Goal: Task Accomplishment & Management: Manage account settings

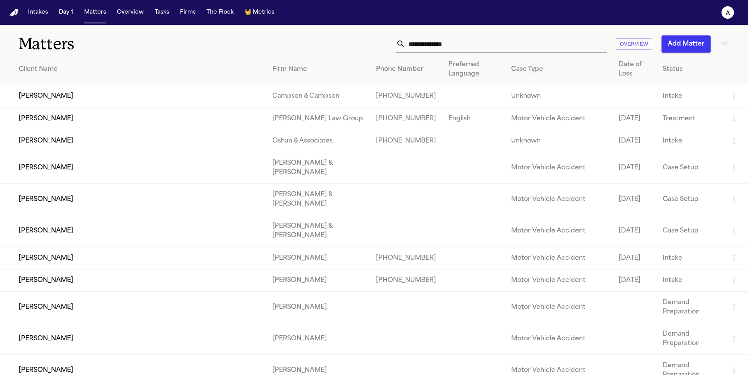
click at [480, 45] on input "text" at bounding box center [506, 43] width 201 height 17
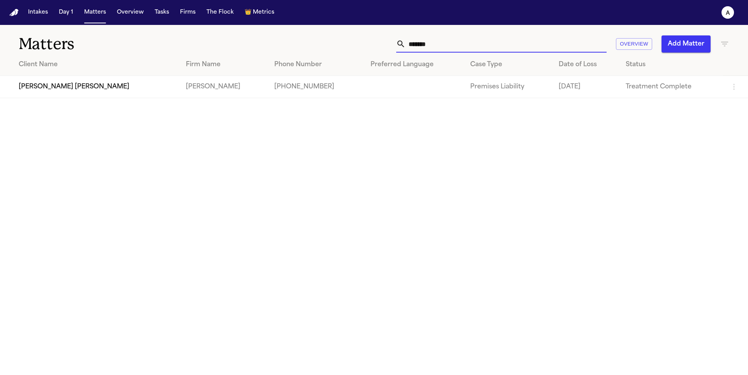
type input "*******"
click at [61, 89] on td "[PERSON_NAME] [PERSON_NAME]" at bounding box center [90, 87] width 180 height 22
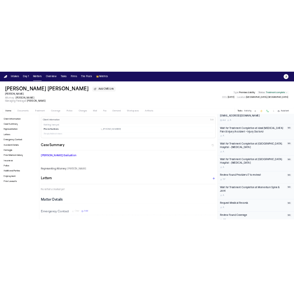
scroll to position [283, 0]
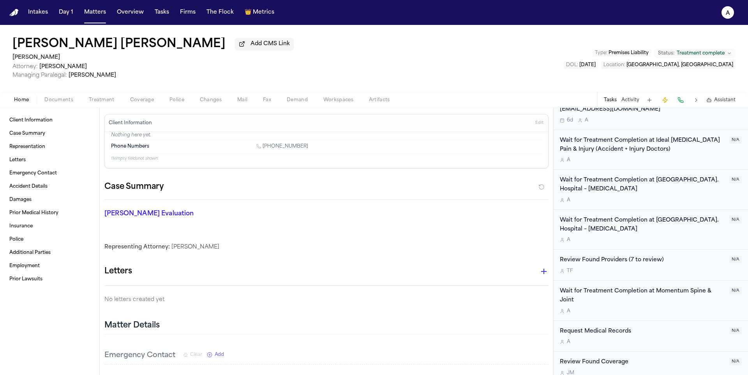
click at [62, 102] on span "Documents" at bounding box center [58, 100] width 29 height 6
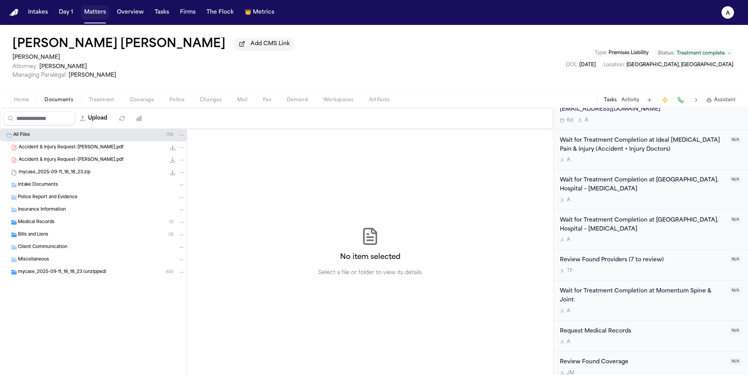
click at [92, 15] on button "Matters" at bounding box center [95, 12] width 28 height 14
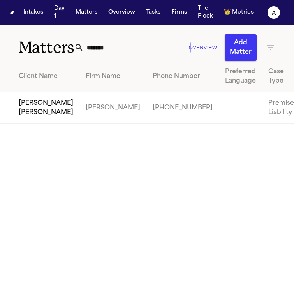
click at [32, 124] on td "[PERSON_NAME] [PERSON_NAME]" at bounding box center [40, 108] width 80 height 32
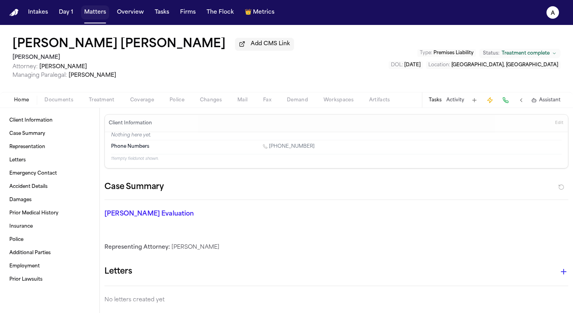
click at [104, 18] on button "Matters" at bounding box center [95, 12] width 28 height 14
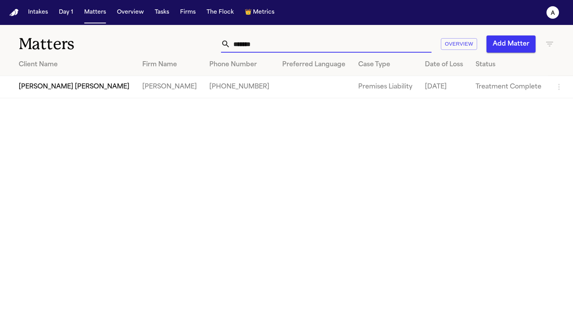
drag, startPoint x: 276, startPoint y: 44, endPoint x: 175, endPoint y: 43, distance: 101.3
click at [175, 43] on div "******* Overview Add Matter" at bounding box center [360, 43] width 387 height 17
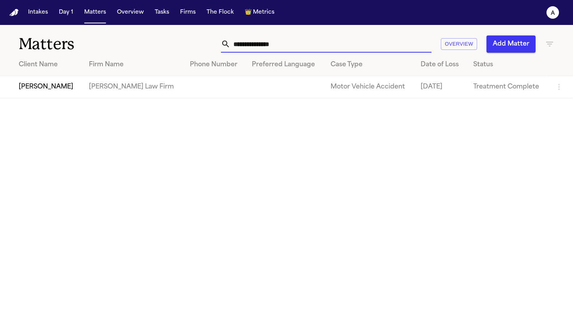
type input "**********"
click at [104, 90] on td "[PERSON_NAME] Law Firm" at bounding box center [133, 87] width 101 height 22
click at [64, 92] on td "[PERSON_NAME]" at bounding box center [41, 87] width 83 height 22
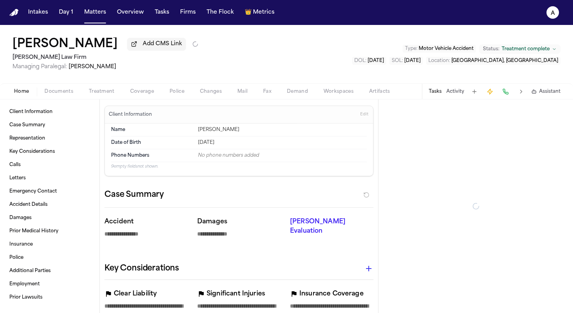
type textarea "*"
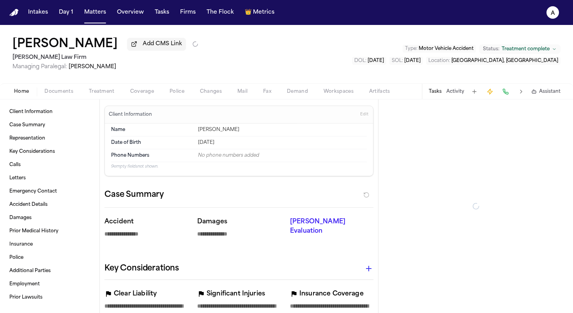
type textarea "*"
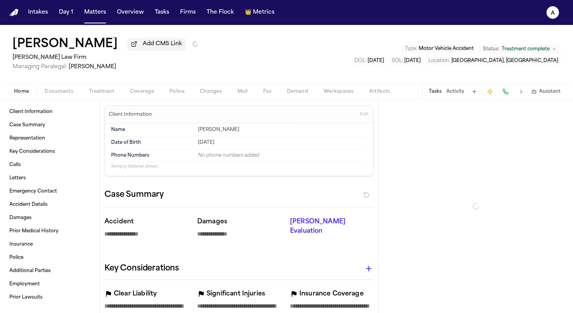
type textarea "*"
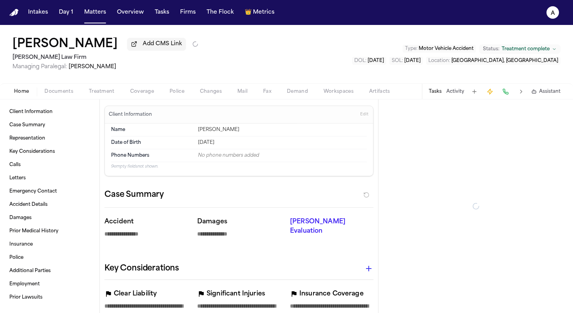
type textarea "*"
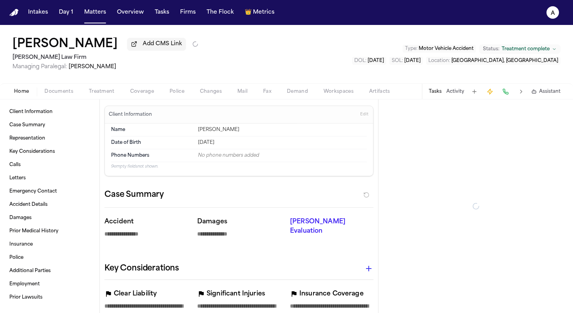
type textarea "*"
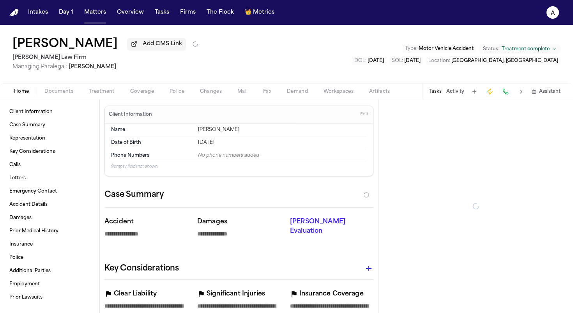
type textarea "*"
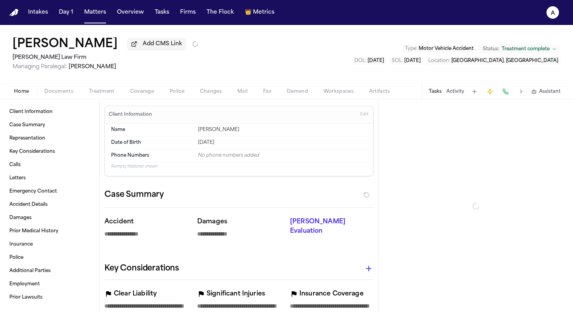
type textarea "*"
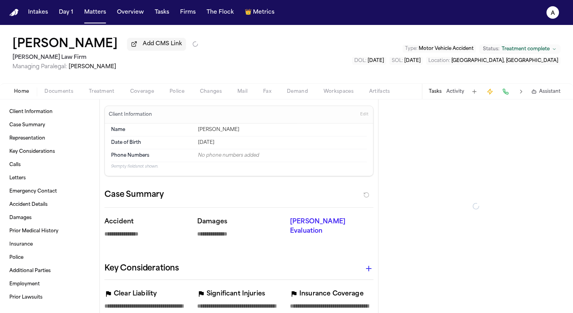
type textarea "*"
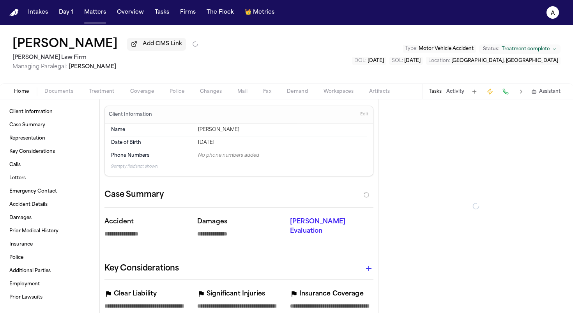
type textarea "*"
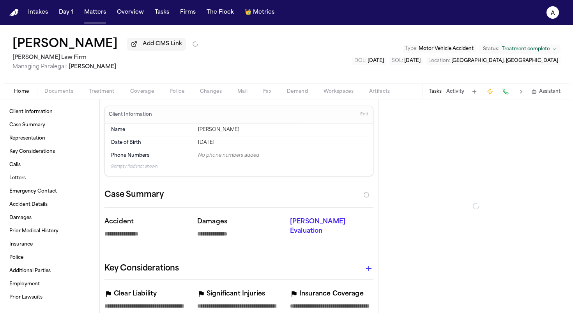
type textarea "*"
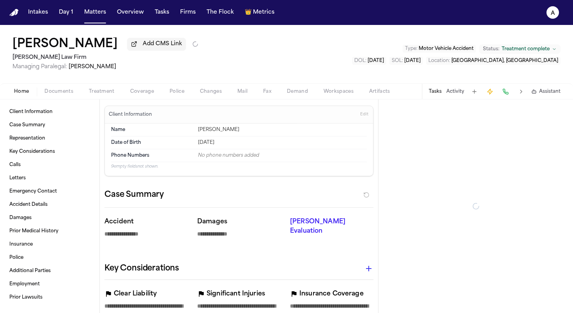
type textarea "*"
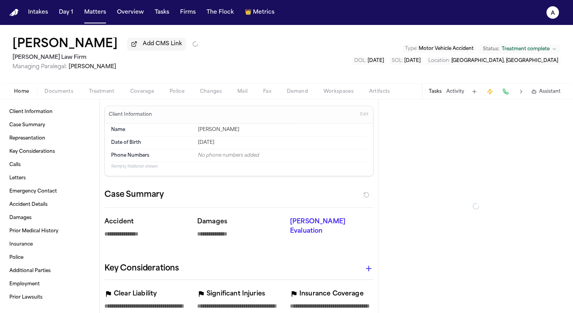
type textarea "*"
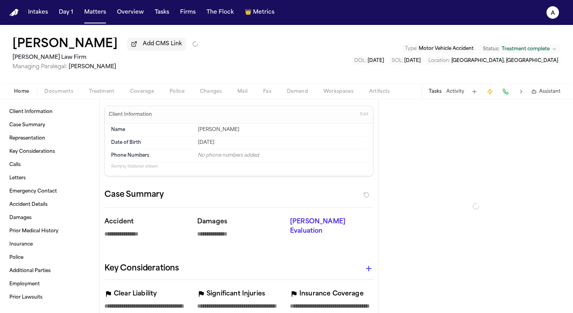
type textarea "*"
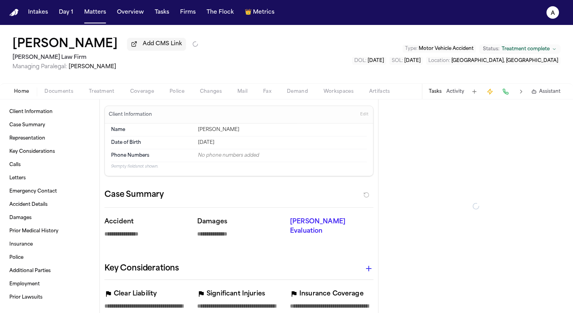
type textarea "*"
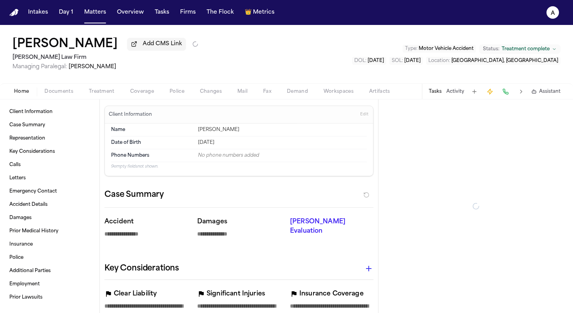
type textarea "*"
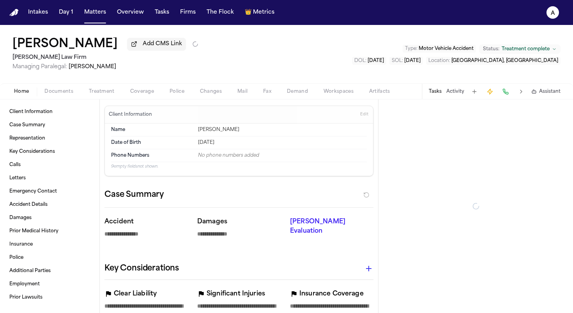
type textarea "*"
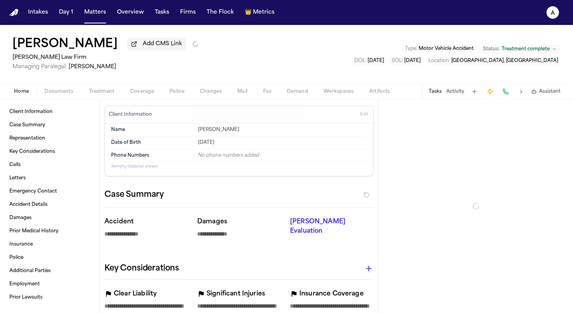
type textarea "*"
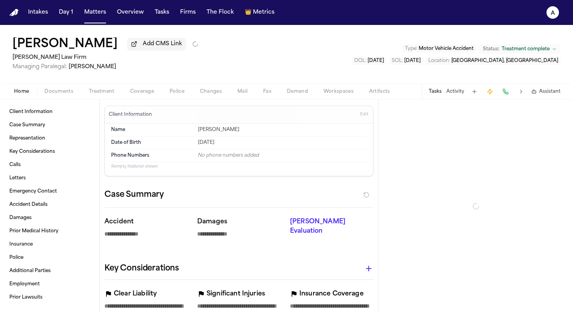
type textarea "*"
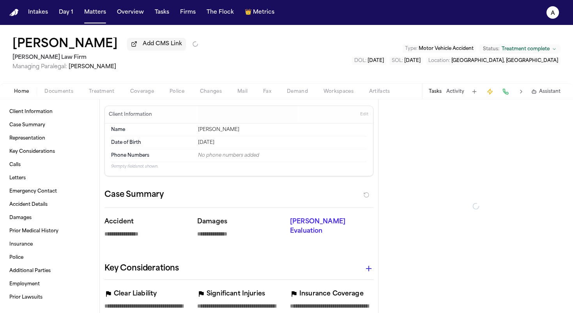
type textarea "*"
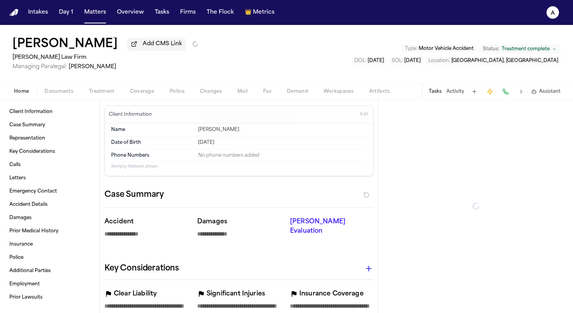
type textarea "*"
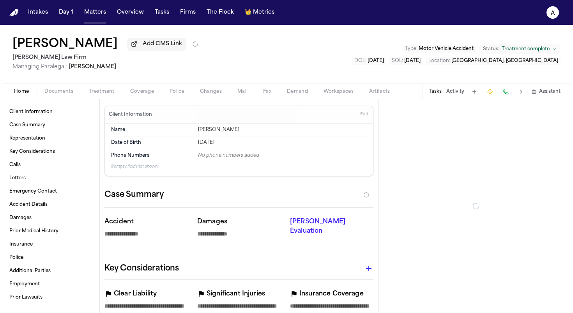
type textarea "*"
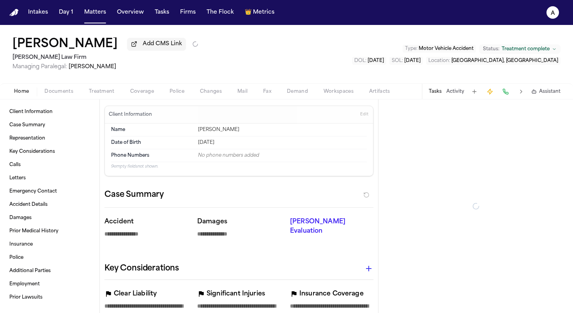
type textarea "*"
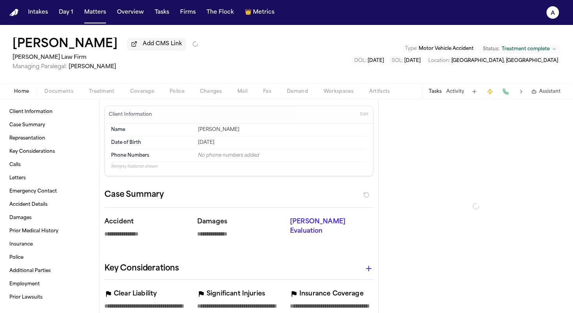
type textarea "*"
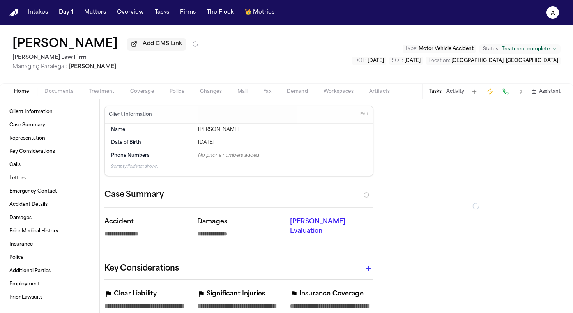
type textarea "*"
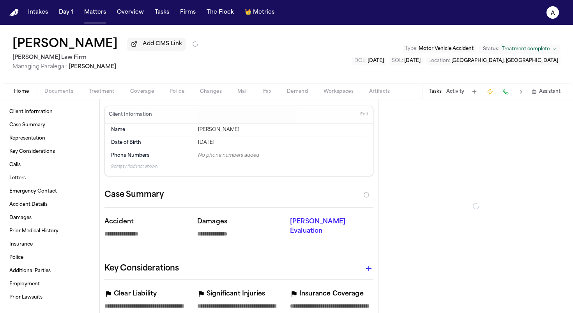
type textarea "*"
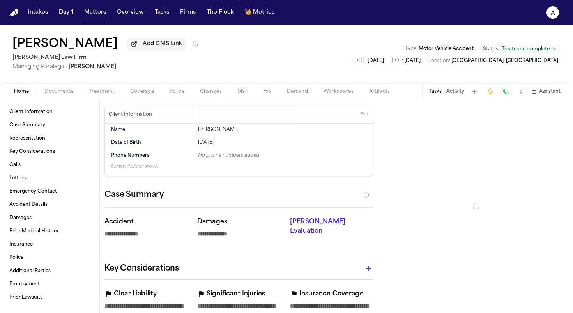
type textarea "*"
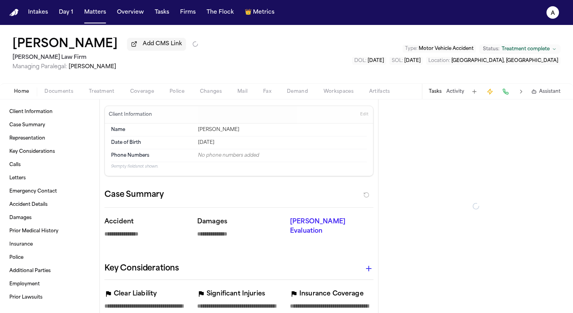
type textarea "*"
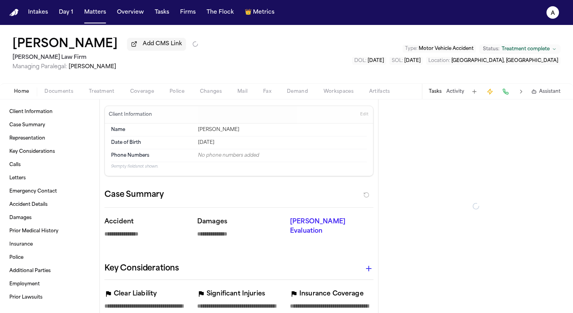
type textarea "*"
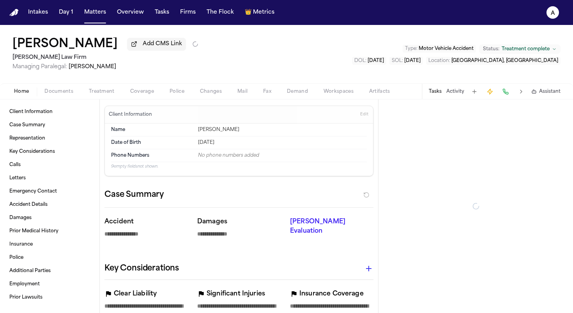
type textarea "*"
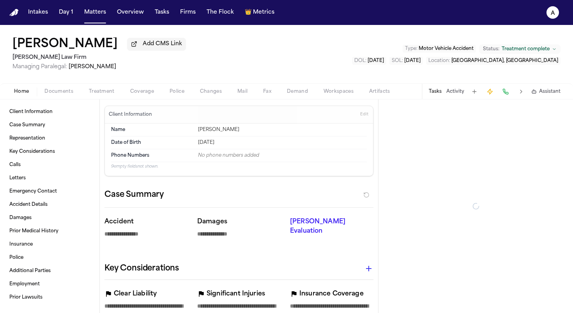
type textarea "*"
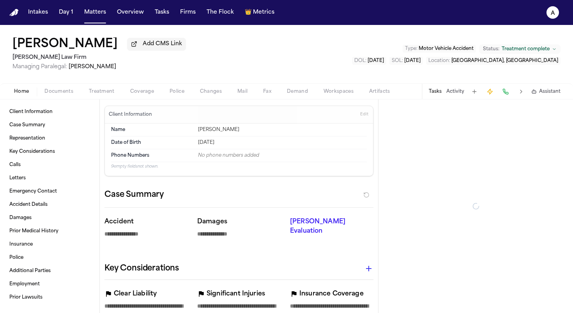
type textarea "*"
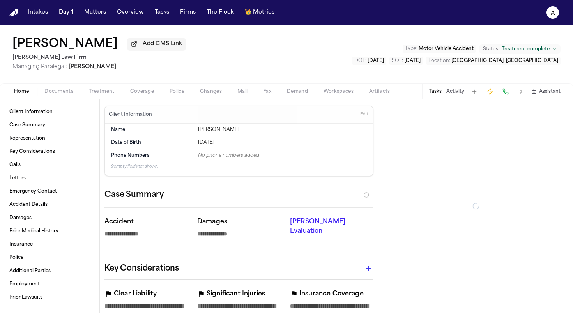
type textarea "*"
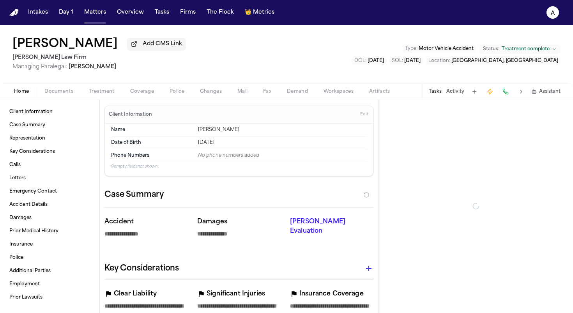
type textarea "*"
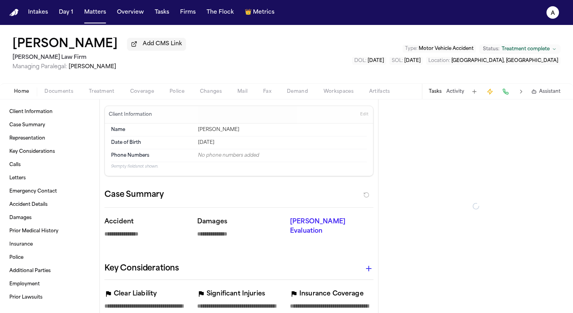
type textarea "*"
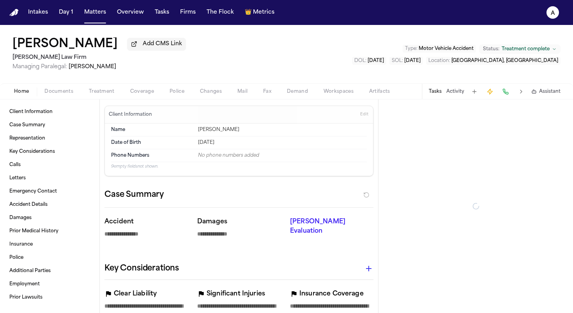
type textarea "*"
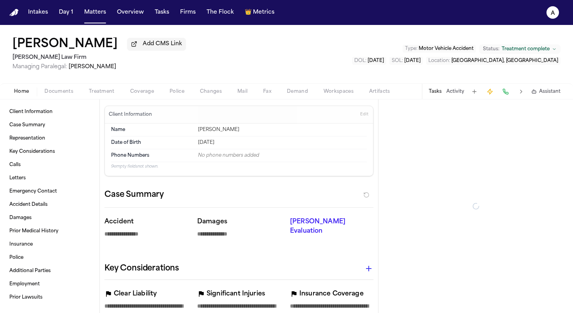
type textarea "*"
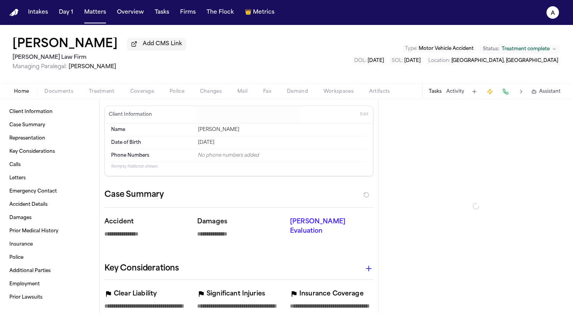
type textarea "*"
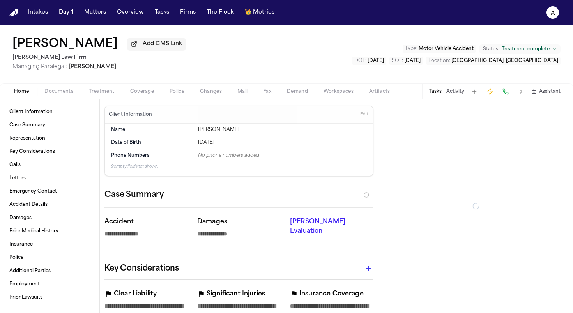
type textarea "*"
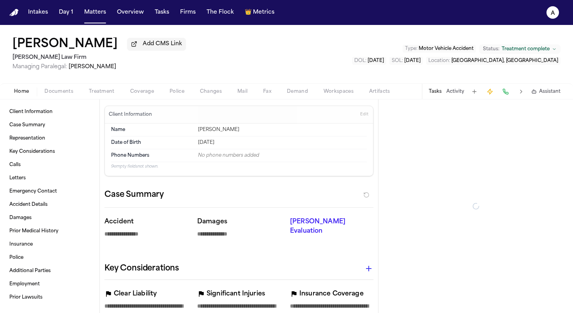
type textarea "*"
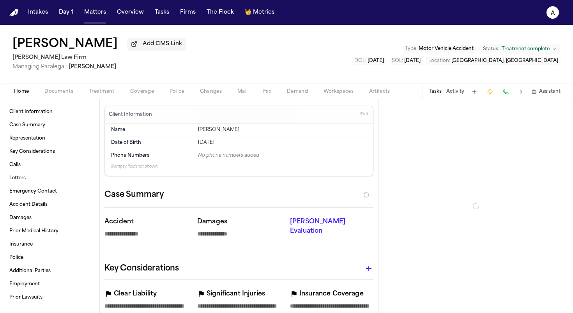
type textarea "*"
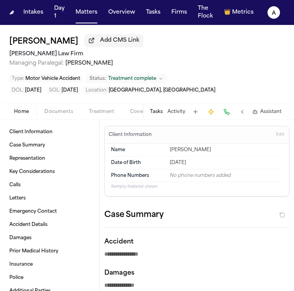
click at [156, 115] on button "Tasks" at bounding box center [156, 112] width 13 height 6
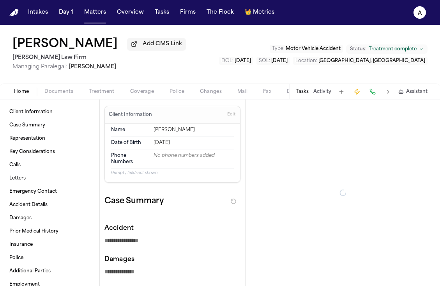
click at [294, 89] on div "Tasks Activity Assistant" at bounding box center [361, 91] width 145 height 15
click at [294, 92] on button "Tasks" at bounding box center [302, 91] width 13 height 6
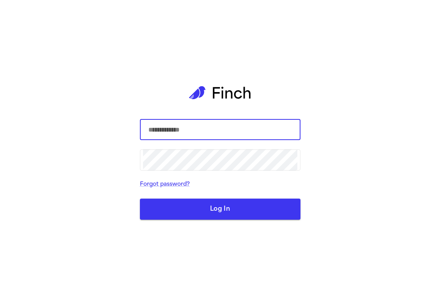
type input "**********"
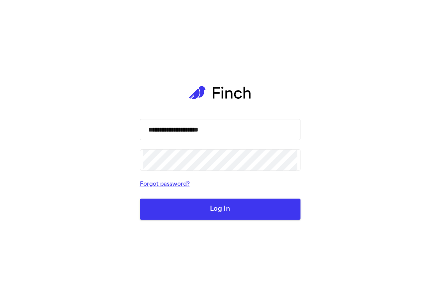
click at [206, 207] on button "Log In" at bounding box center [220, 208] width 161 height 21
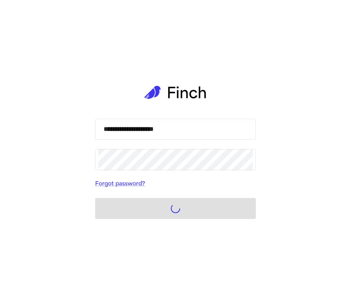
click at [175, 210] on form "**********" at bounding box center [175, 168] width 161 height 101
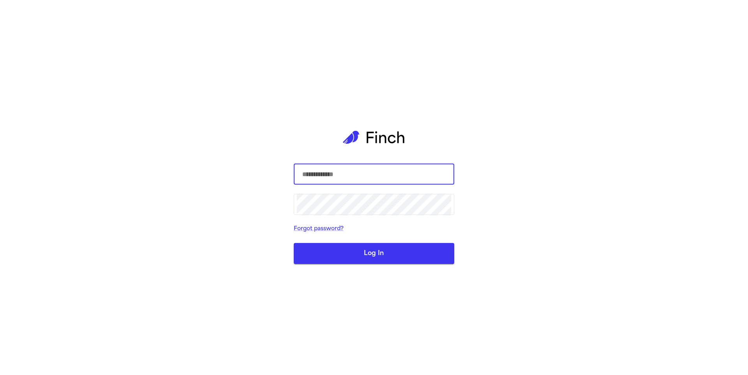
type input "**********"
click at [392, 247] on button "Log In" at bounding box center [374, 253] width 161 height 21
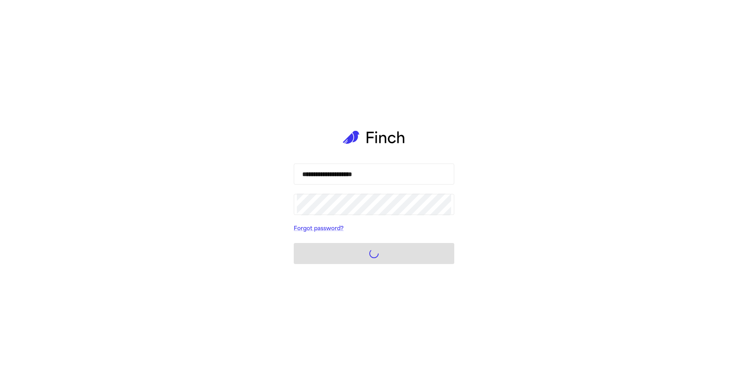
click at [386, 240] on form "**********" at bounding box center [374, 214] width 161 height 101
click at [393, 249] on form "**********" at bounding box center [374, 214] width 161 height 101
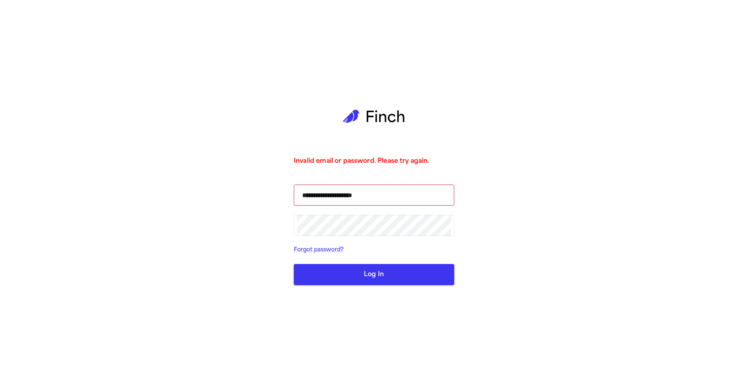
click at [390, 281] on button "Log In" at bounding box center [374, 274] width 161 height 21
